Goal: Information Seeking & Learning: Check status

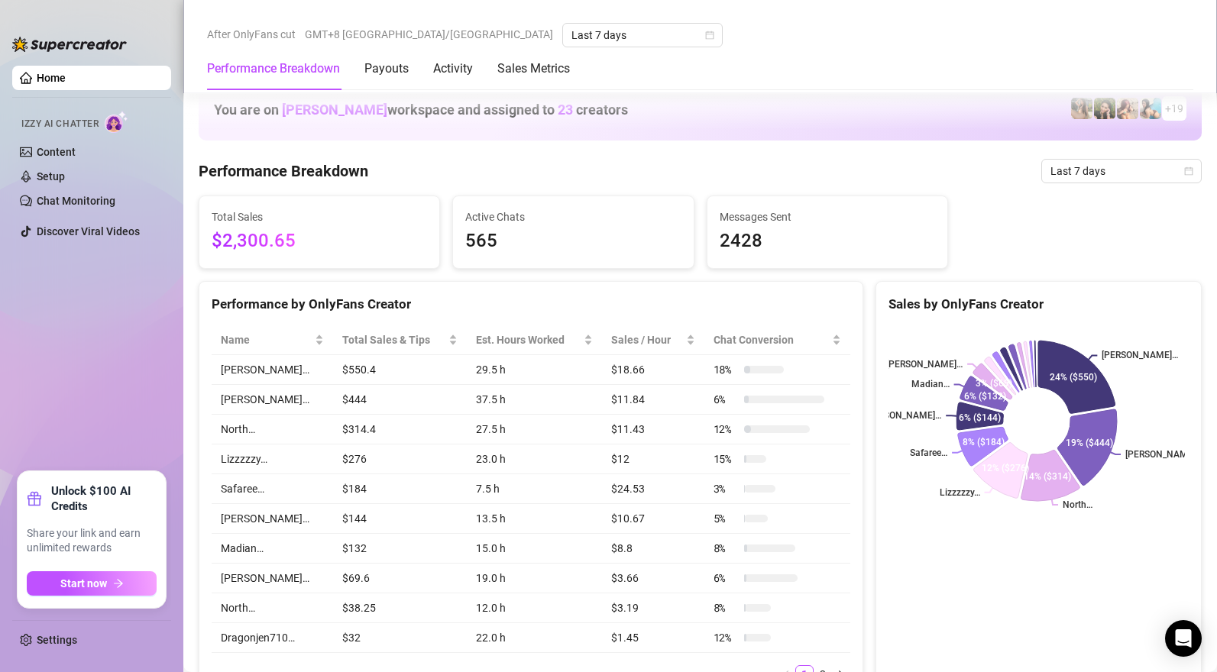
scroll to position [880, 0]
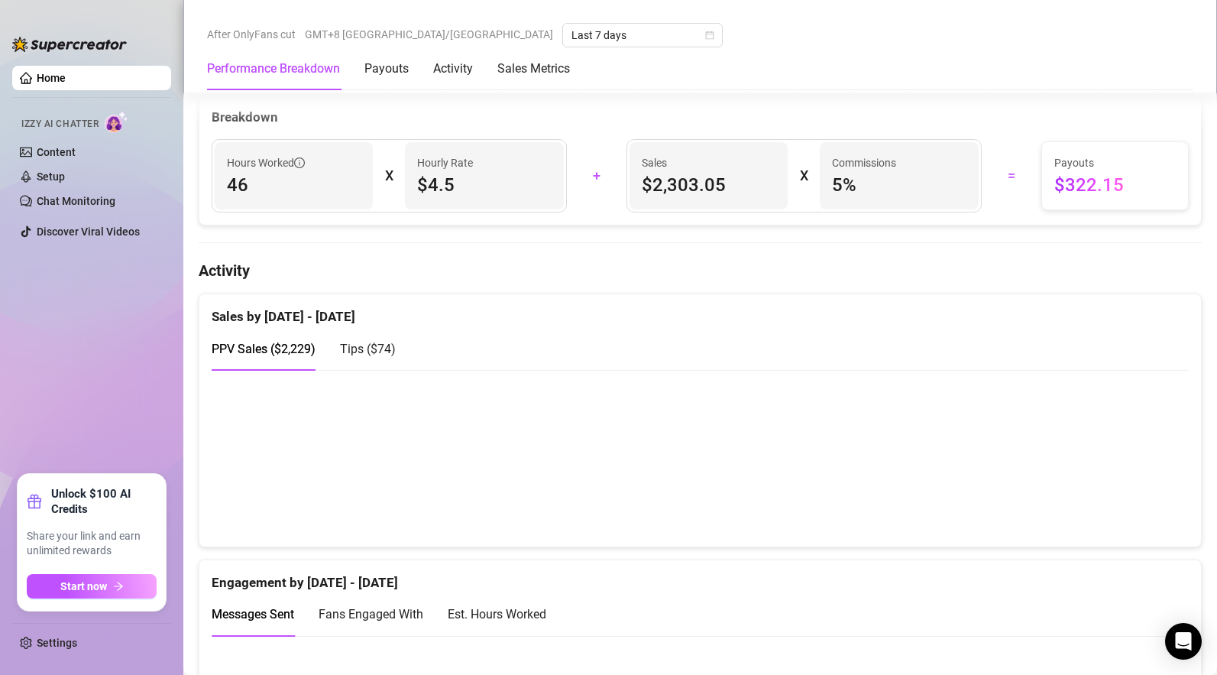
scroll to position [770, 0]
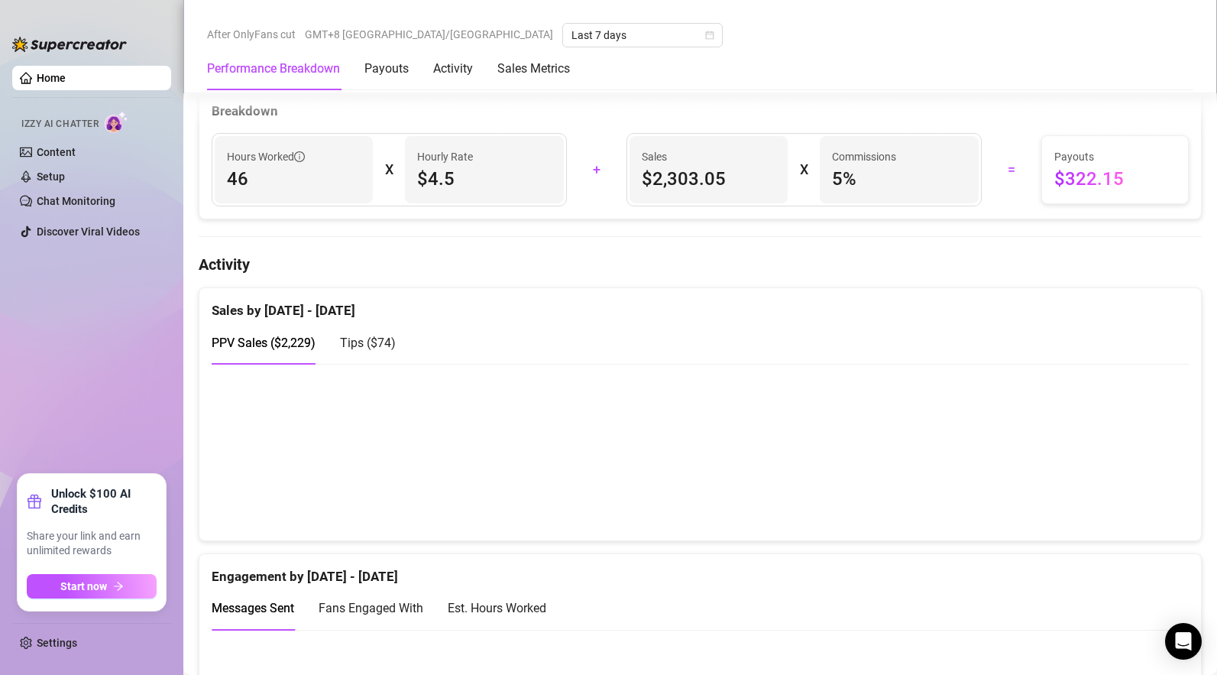
click at [358, 343] on span "Tips ( $74 )" at bounding box center [368, 342] width 56 height 15
click at [288, 335] on div "PPV Sales ( $2,229 )" at bounding box center [264, 343] width 104 height 44
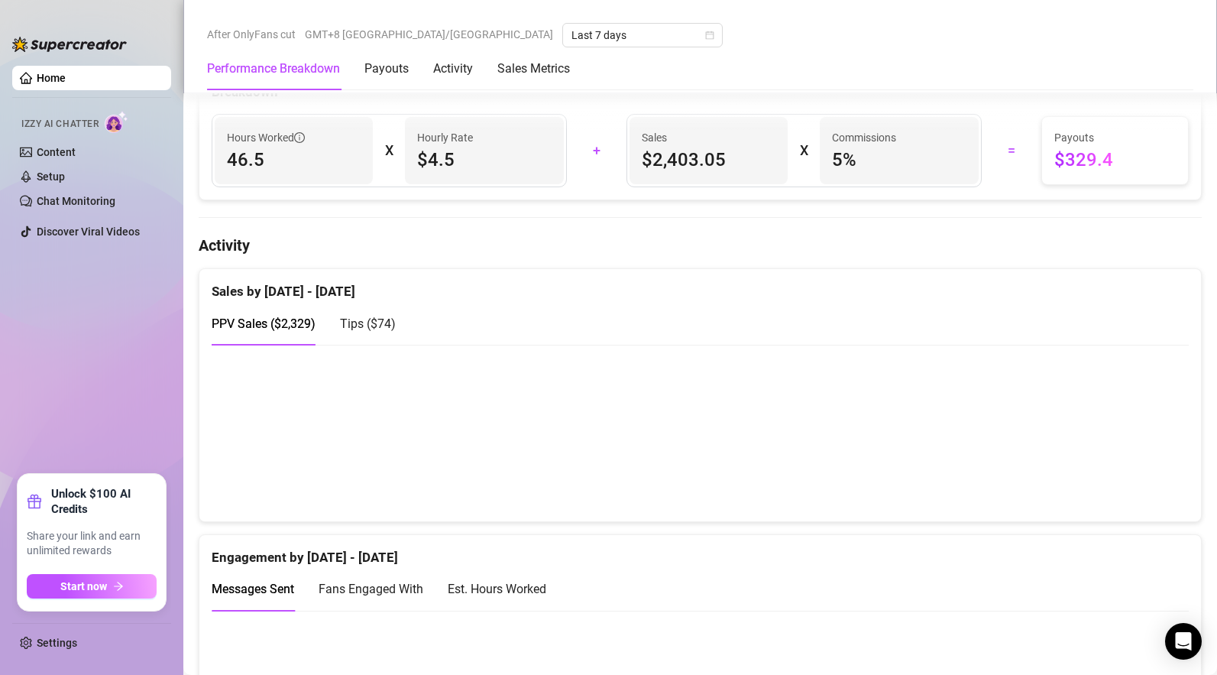
scroll to position [788, 0]
